Goal: Task Accomplishment & Management: Use online tool/utility

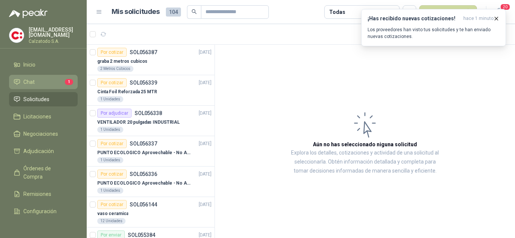
click at [37, 80] on li "Chat 1" at bounding box center [44, 82] width 60 height 8
click at [39, 79] on li "Chat 1" at bounding box center [44, 82] width 60 height 8
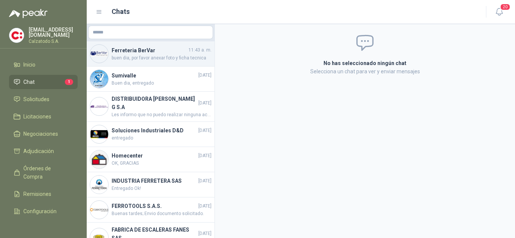
click at [153, 55] on span "buen dia, por favor anexar foto y ficha tecnica" at bounding box center [162, 58] width 100 height 7
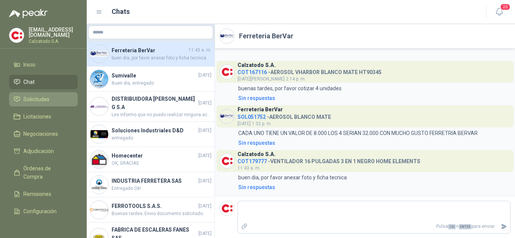
click at [42, 100] on span "Solicitudes" at bounding box center [36, 99] width 26 height 8
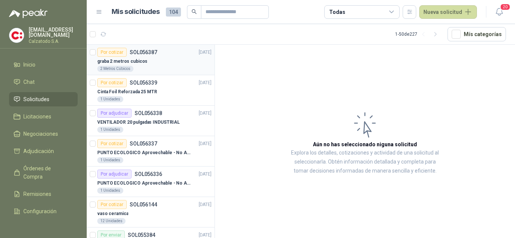
click at [124, 57] on div "graba 2 metros cubicos" at bounding box center [154, 61] width 114 height 9
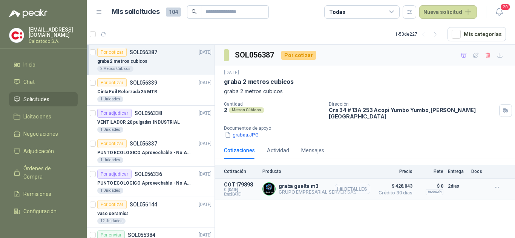
click at [359, 184] on button "Detalles" at bounding box center [352, 189] width 35 height 10
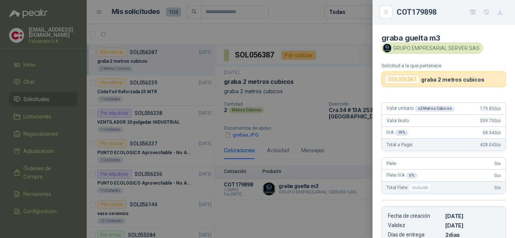
click at [351, 74] on div at bounding box center [257, 119] width 515 height 238
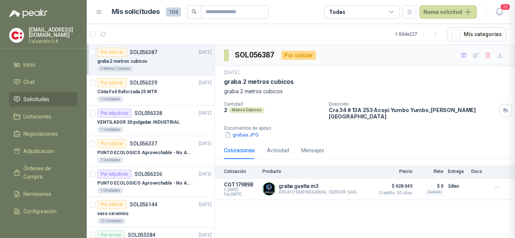
scroll to position [131, 0]
click at [138, 87] on div "Por cotizar SOL056339" at bounding box center [127, 82] width 60 height 9
click at [146, 84] on p "SOL056339" at bounding box center [143, 82] width 27 height 5
click at [138, 91] on p "Cinta Foil Reforzada 25 MTR" at bounding box center [127, 92] width 60 height 7
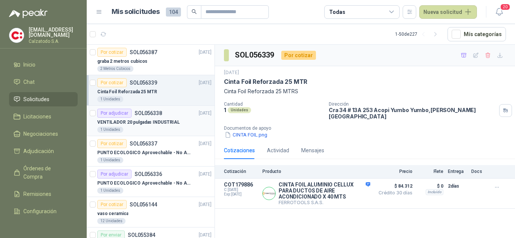
click at [153, 121] on p "VENTILADOR 20 pulgadas INDUSTRIAL" at bounding box center [138, 122] width 82 height 7
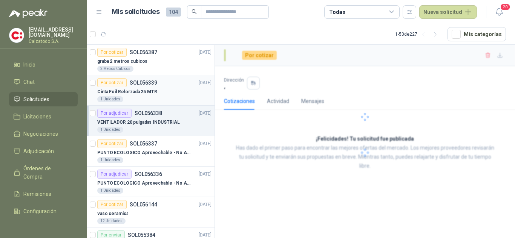
click at [131, 89] on p "Cinta Foil Reforzada 25 MTR" at bounding box center [127, 92] width 60 height 7
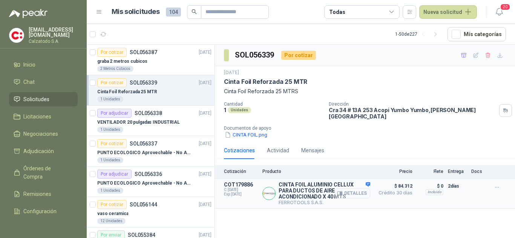
click at [361, 189] on button "Detalles" at bounding box center [352, 194] width 35 height 10
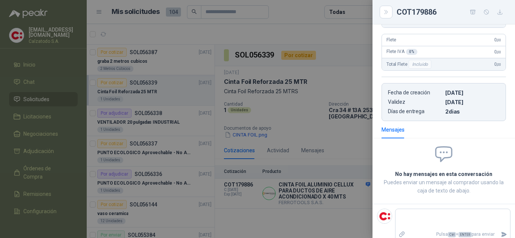
scroll to position [182, 0]
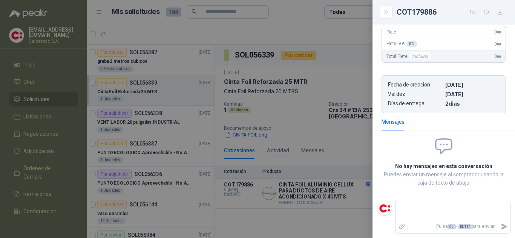
click at [340, 130] on div at bounding box center [257, 119] width 515 height 238
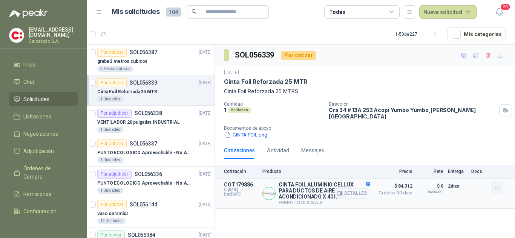
click at [497, 188] on icon "button" at bounding box center [496, 188] width 3 height 0
click at [467, 152] on button "Añadir" at bounding box center [481, 153] width 60 height 12
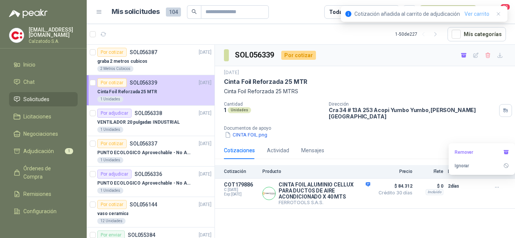
click at [483, 14] on link "Ver carrito" at bounding box center [476, 14] width 25 height 8
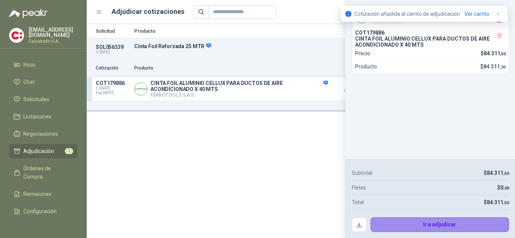
click at [443, 222] on button "Ir a adjudicar" at bounding box center [439, 225] width 139 height 15
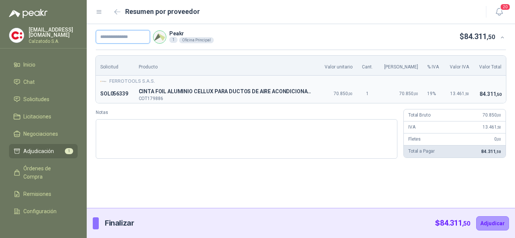
click at [131, 40] on input "text" at bounding box center [123, 37] width 54 height 14
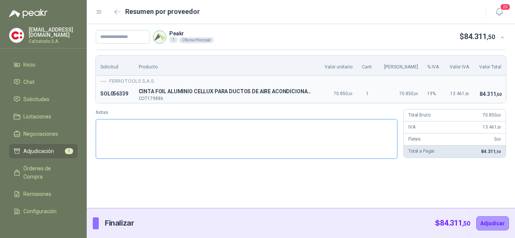
click at [367, 154] on textarea "Notas" at bounding box center [246, 139] width 301 height 40
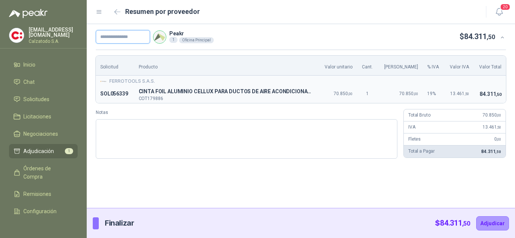
click at [118, 37] on input "text" at bounding box center [123, 37] width 54 height 14
type input "*********"
click at [488, 223] on button "Adjudicar" at bounding box center [492, 224] width 33 height 14
